Goal: Answer question/provide support: Share knowledge or assist other users

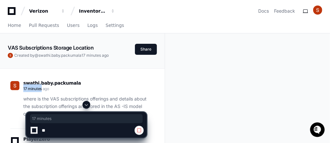
scroll to position [52, 0]
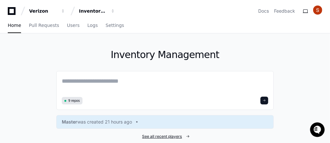
click at [170, 137] on span "See all recent players" at bounding box center [162, 136] width 40 height 5
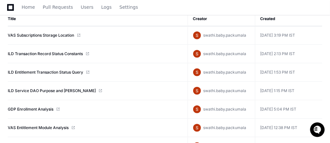
scroll to position [78, 0]
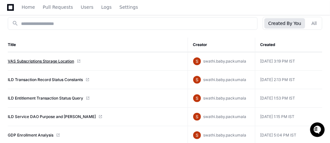
click at [32, 60] on link "VAS Subscriptions Storage Location" at bounding box center [41, 61] width 66 height 5
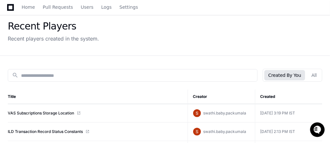
scroll to position [0, 0]
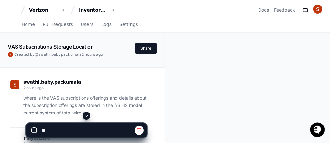
scroll to position [27, 0]
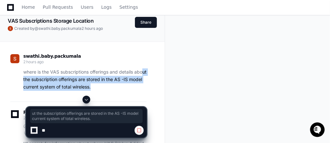
drag, startPoint x: 114, startPoint y: 88, endPoint x: 32, endPoint y: 77, distance: 82.7
click at [32, 77] on p "where is the VAS subscriptions offerings and details about the subscription off…" at bounding box center [84, 79] width 123 height 22
